Goal: Check status: Check status

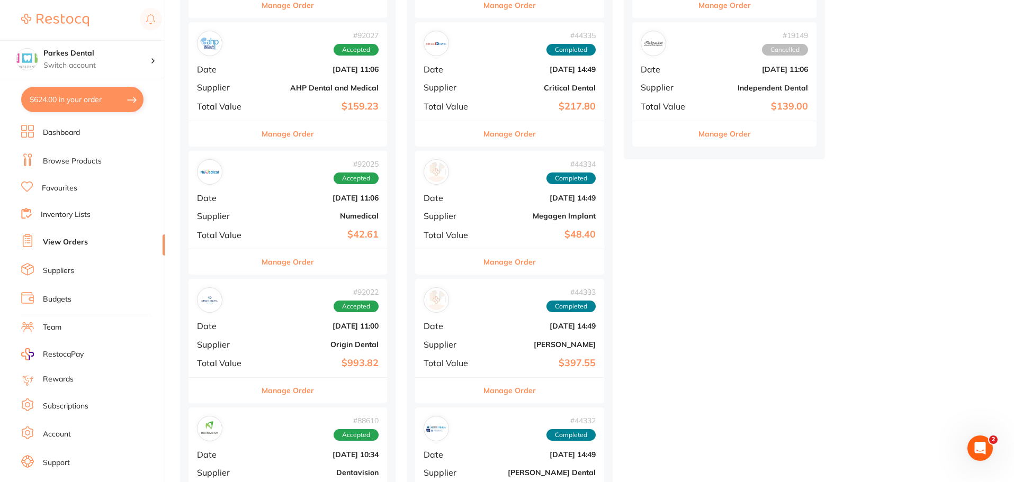
scroll to position [582, 0]
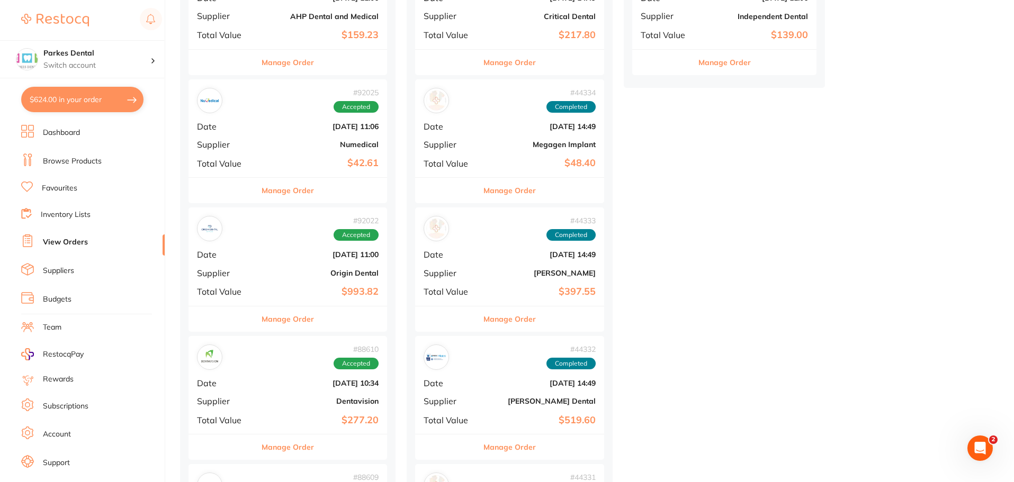
click at [280, 282] on div "# 92022 Accepted Date [DATE] 11:00 Supplier Origin Dental Total Value $993.82" at bounding box center [288, 257] width 199 height 98
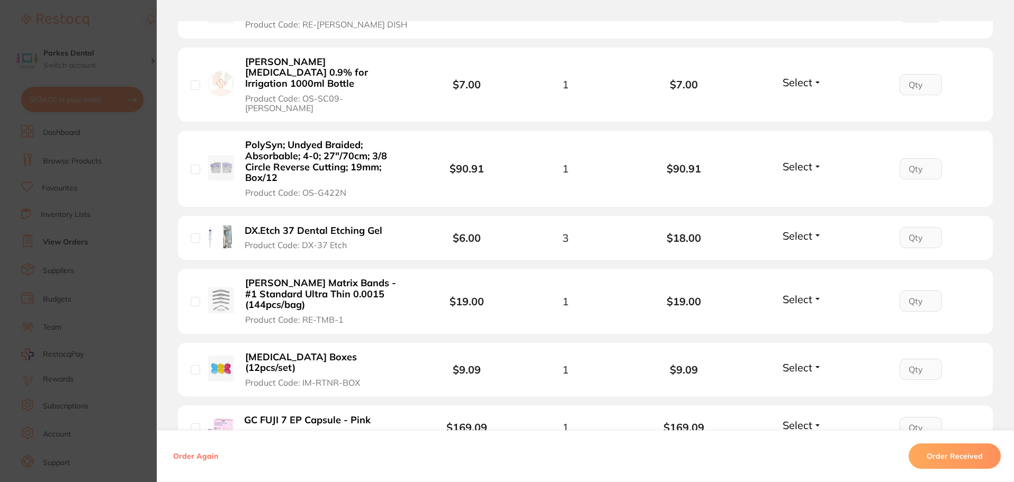
scroll to position [635, 0]
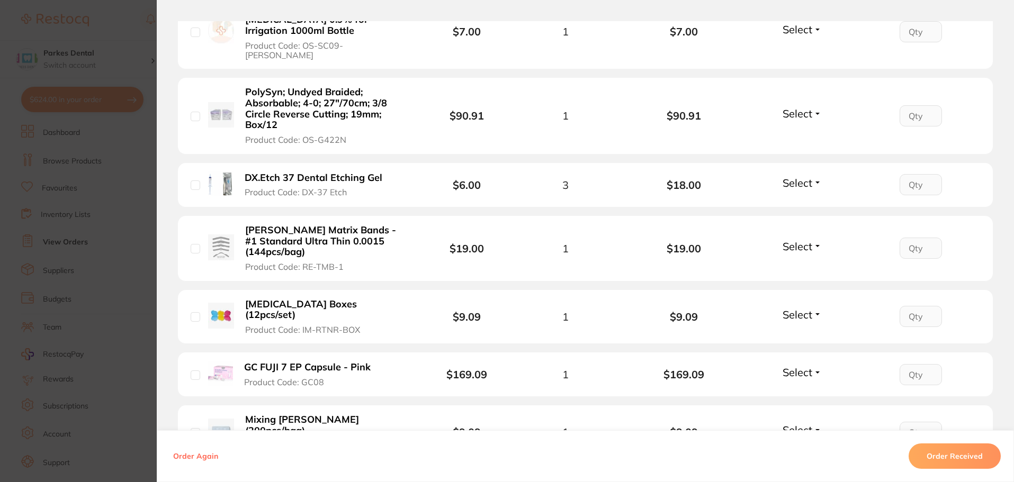
click at [794, 163] on li "DX.Etch 37 Dental Etching Gel Product Code: DX-37 Etch $6.00 3 $18.00 Select Re…" at bounding box center [585, 185] width 815 height 45
click at [794, 176] on span "Select" at bounding box center [798, 182] width 30 height 13
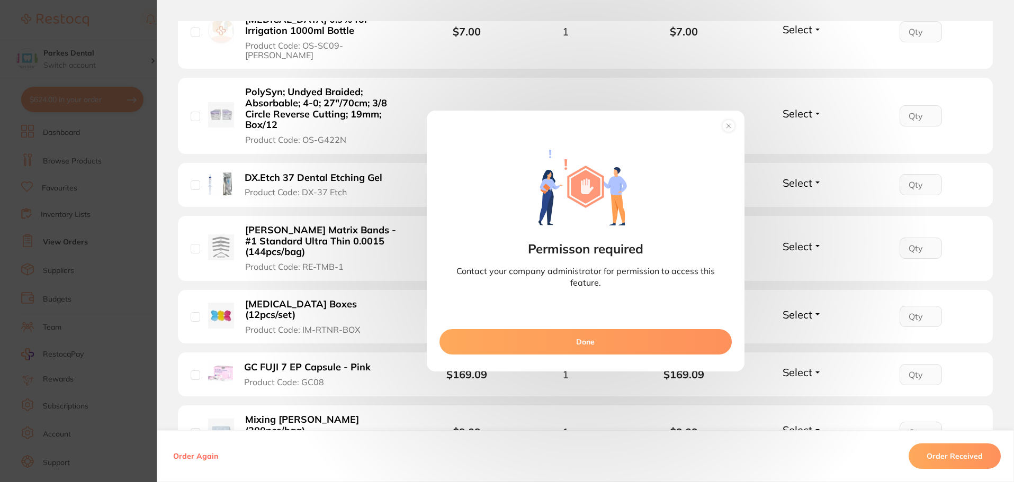
click at [727, 125] on icon at bounding box center [729, 126] width 4 height 4
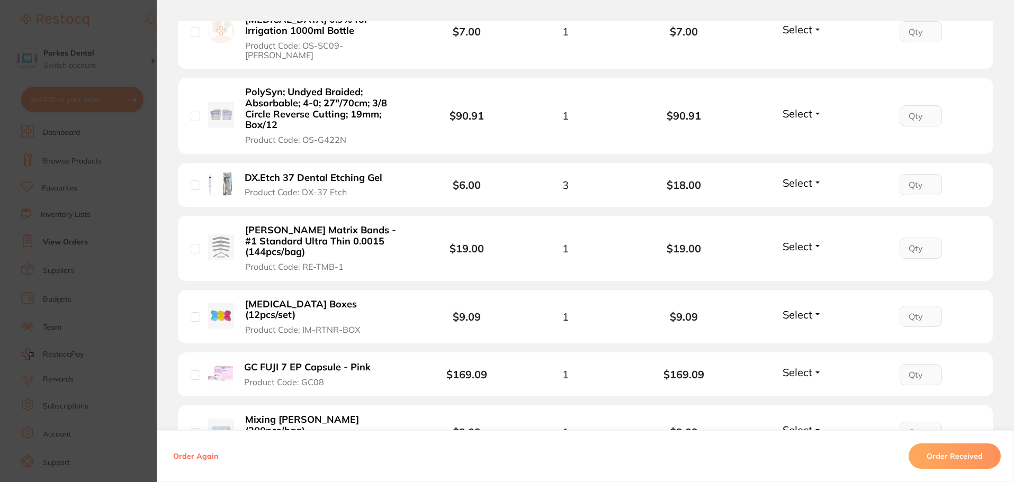
click at [792, 176] on div "Select Received Back Order" at bounding box center [802, 184] width 46 height 17
click at [793, 176] on span "Select" at bounding box center [798, 182] width 30 height 13
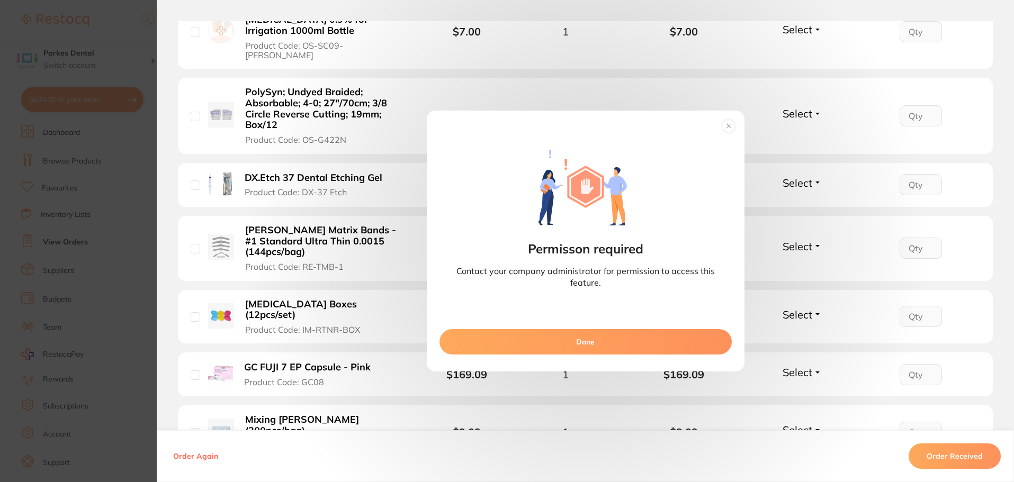
click at [730, 127] on circle at bounding box center [728, 126] width 12 height 12
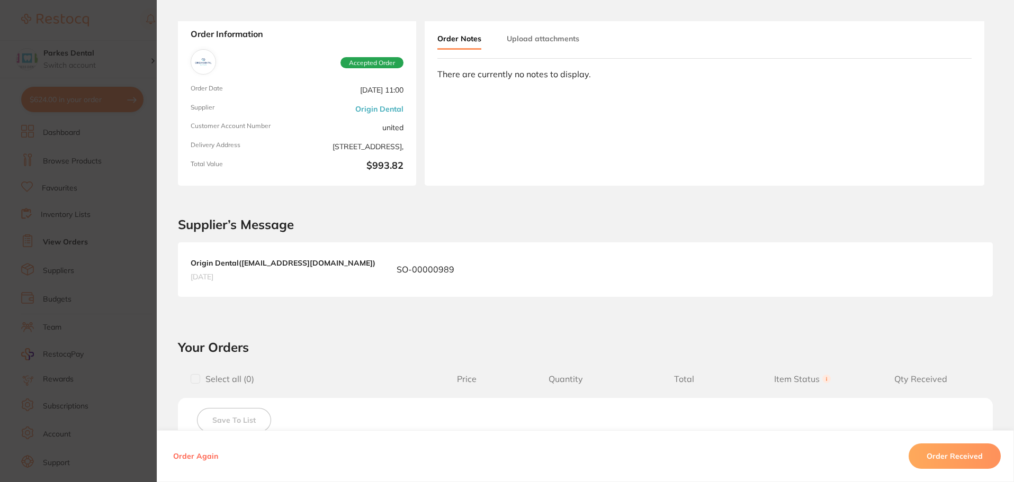
scroll to position [0, 0]
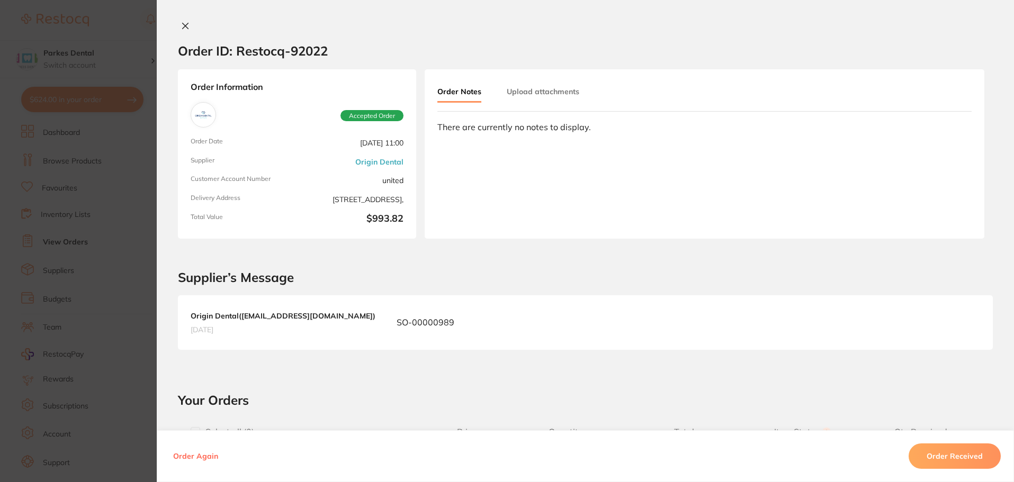
click at [121, 199] on section "Order ID: Restocq- 92022 Order Information Accepted Order Order Date [DATE] 11:…" at bounding box center [507, 241] width 1014 height 482
